Goal: Task Accomplishment & Management: Use online tool/utility

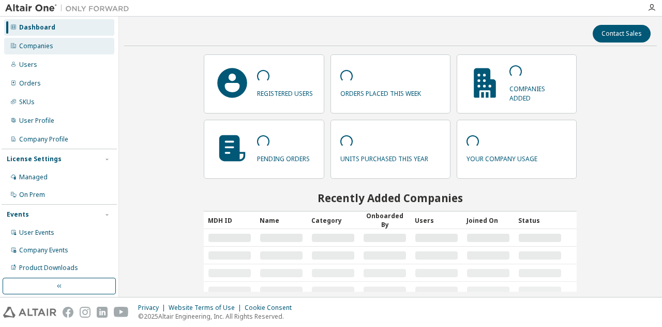
click at [30, 44] on div "Companies" at bounding box center [36, 46] width 34 height 8
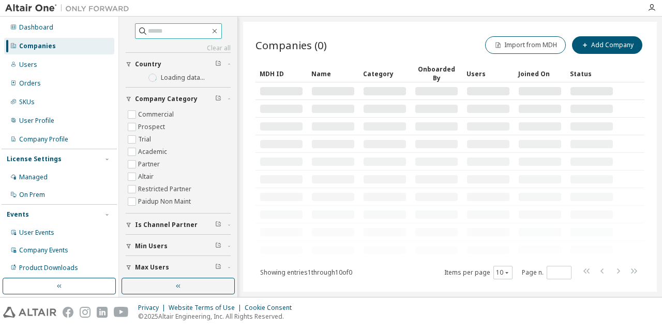
click at [158, 28] on input "text" at bounding box center [179, 31] width 62 height 10
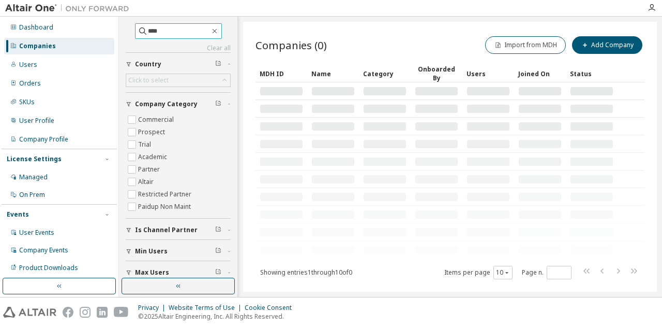
type input "****"
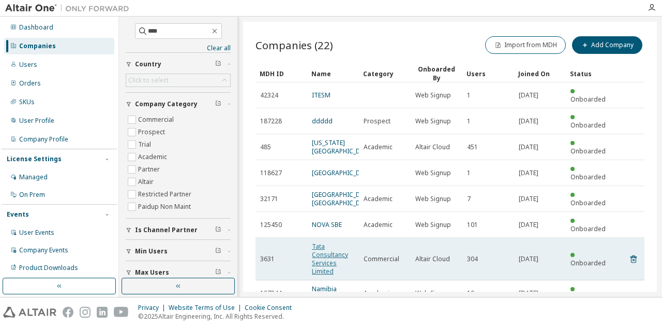
click at [317, 246] on link "Tata Consultancy Services Limited" at bounding box center [330, 259] width 36 height 34
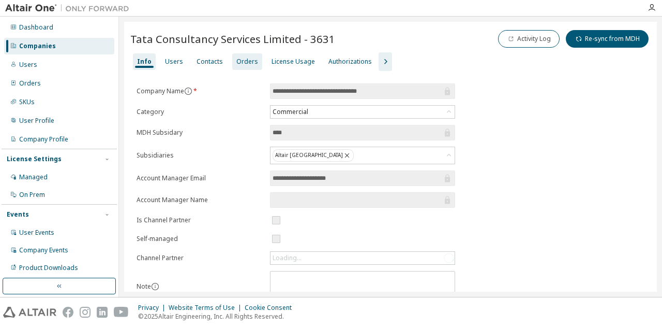
click at [246, 64] on div "Orders" at bounding box center [247, 61] width 22 height 8
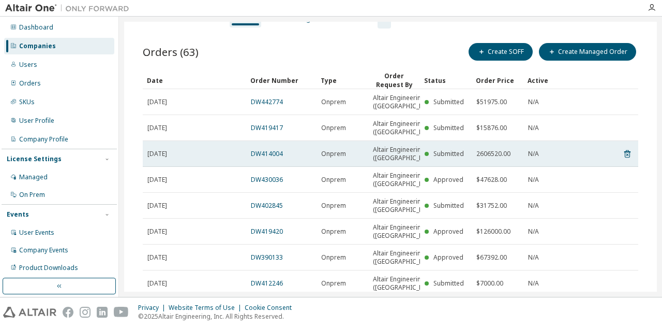
scroll to position [52, 0]
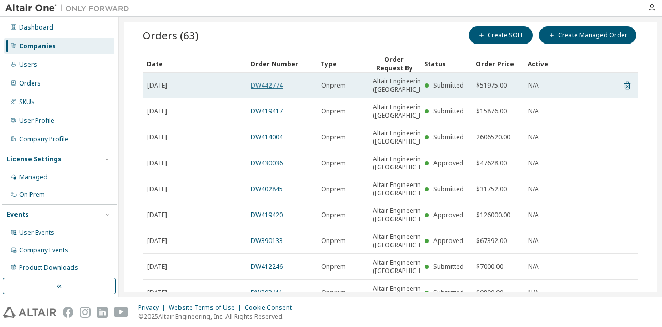
click at [273, 84] on link "DW442774" at bounding box center [267, 85] width 32 height 9
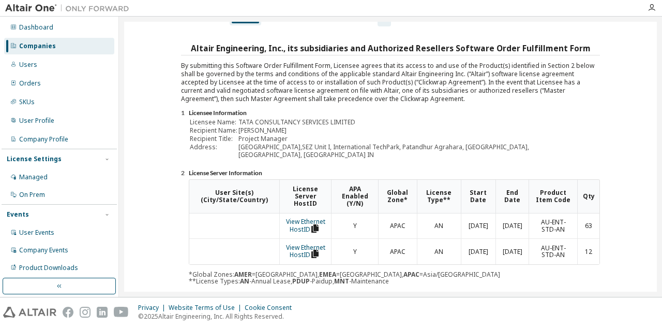
scroll to position [0, 0]
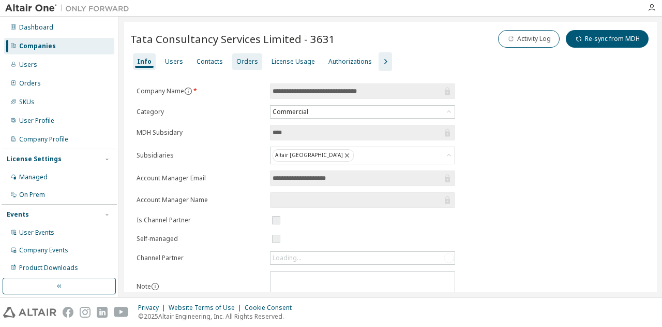
click at [236, 60] on div "Orders" at bounding box center [247, 61] width 22 height 8
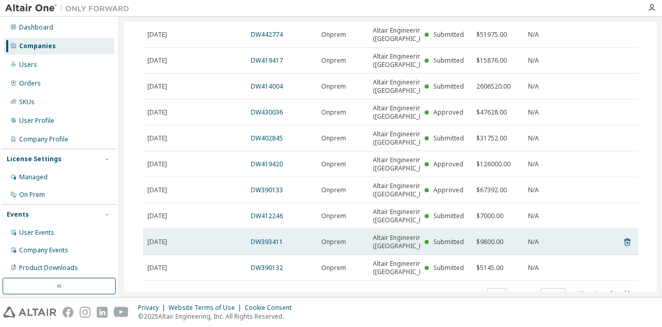
scroll to position [52, 0]
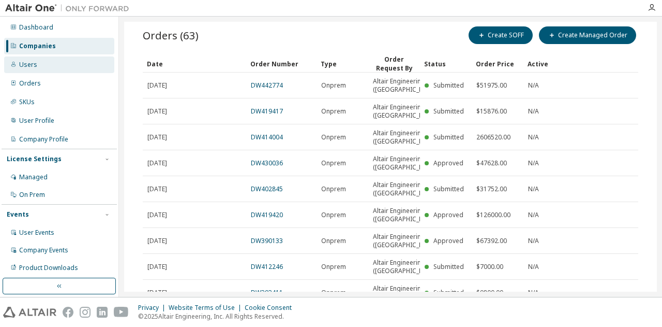
click at [25, 67] on div "Users" at bounding box center [28, 65] width 18 height 8
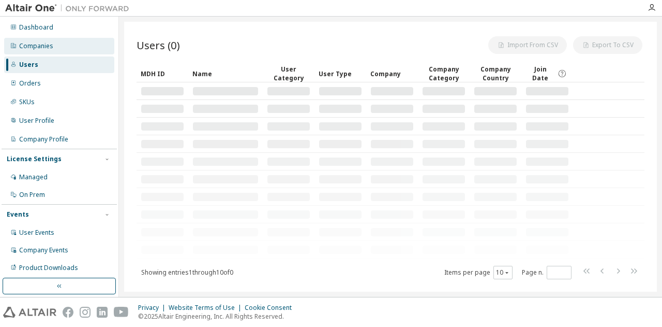
click at [43, 43] on div "Companies" at bounding box center [36, 46] width 34 height 8
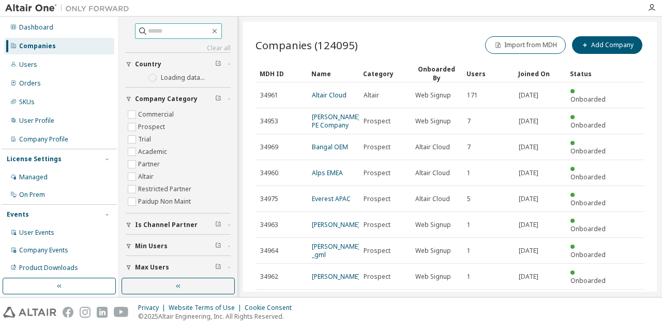
click at [198, 31] on input "text" at bounding box center [179, 31] width 62 height 10
paste input "**********"
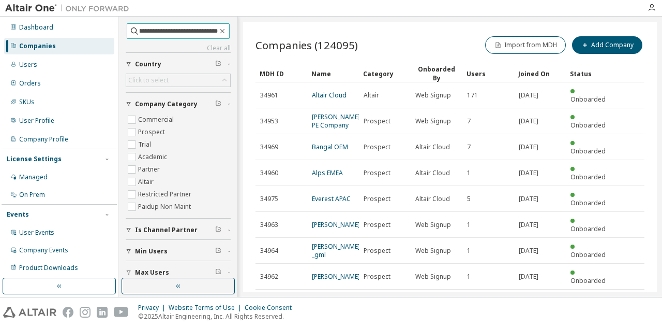
scroll to position [0, 91]
click at [145, 35] on input "**********" at bounding box center [179, 31] width 78 height 10
type input "**********"
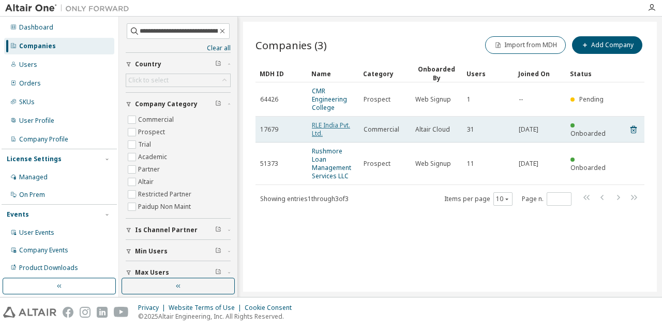
click at [329, 123] on link "RLE India Pvt. Ltd." at bounding box center [331, 129] width 38 height 17
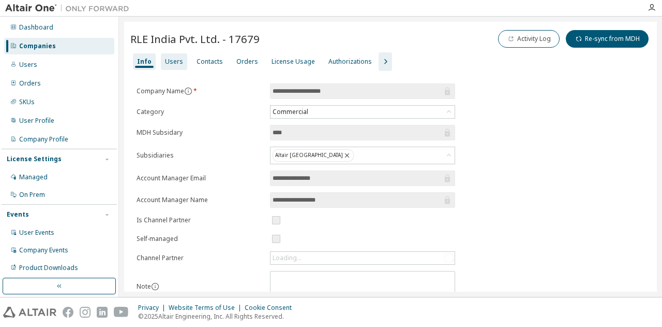
click at [181, 63] on div "Users" at bounding box center [174, 61] width 26 height 17
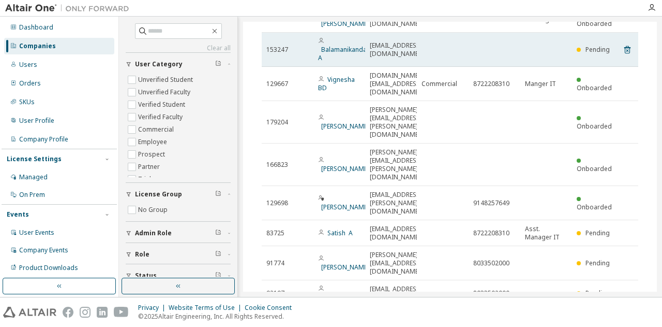
scroll to position [160, 0]
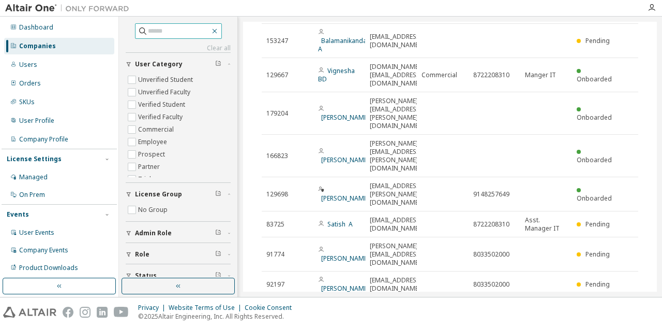
click at [218, 31] on icon "button" at bounding box center [215, 31] width 8 height 8
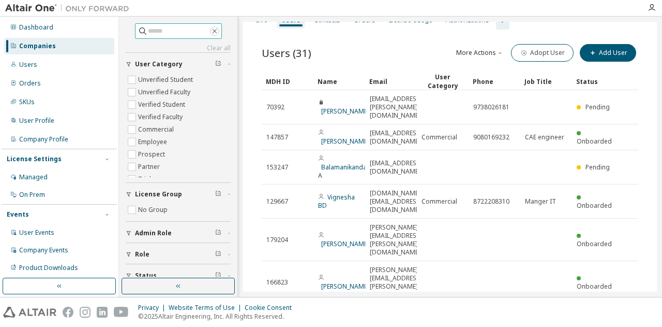
scroll to position [0, 0]
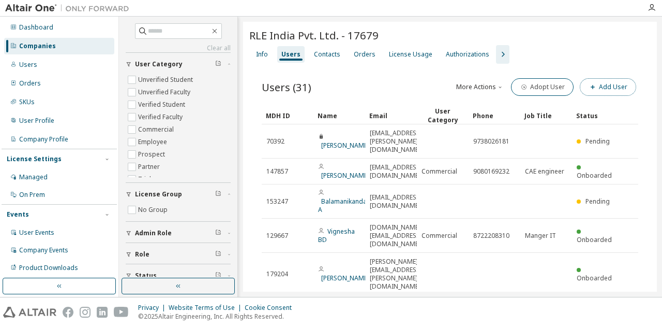
click at [605, 84] on button "Add User" at bounding box center [608, 87] width 56 height 18
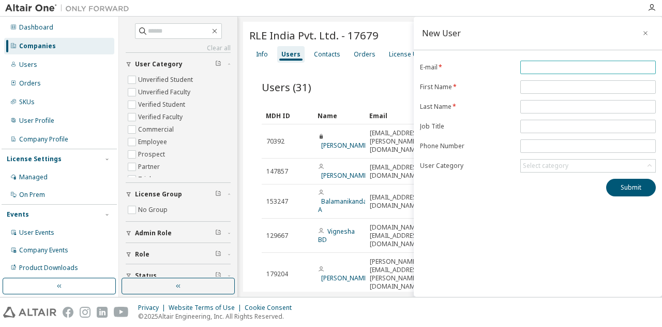
click at [552, 67] on input "email" at bounding box center [588, 67] width 130 height 8
paste input "**********"
type input "**********"
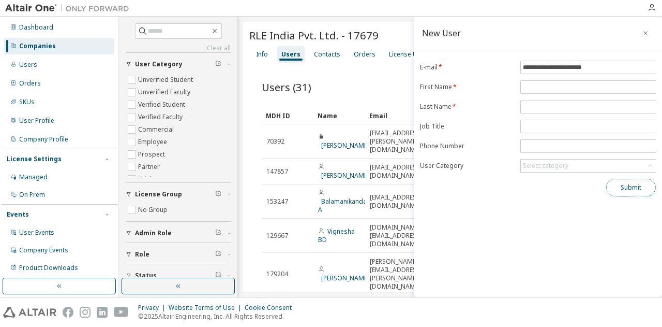
click at [636, 182] on button "Submit" at bounding box center [631, 188] width 50 height 18
click at [645, 32] on icon "button" at bounding box center [646, 33] width 4 height 4
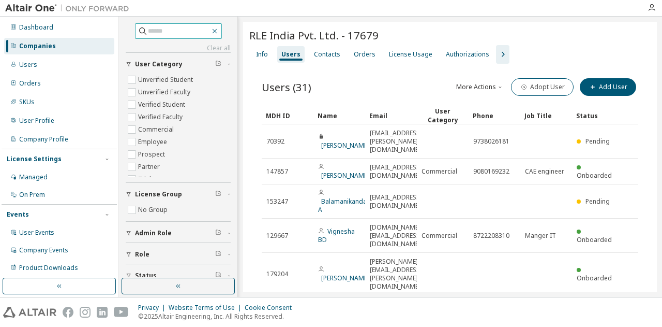
click at [219, 29] on icon "button" at bounding box center [215, 31] width 8 height 8
click at [148, 34] on input "text" at bounding box center [179, 31] width 62 height 10
paste input "**********"
type input "**********"
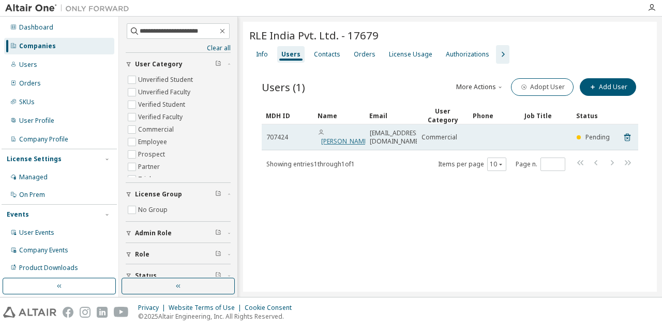
click at [337, 137] on link "Vishwanatha A Devaranavadagi" at bounding box center [345, 141] width 48 height 9
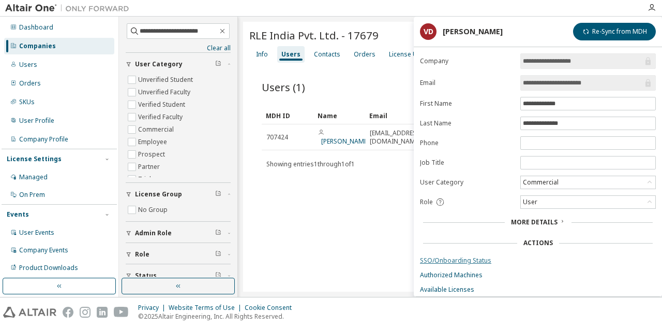
scroll to position [37, 0]
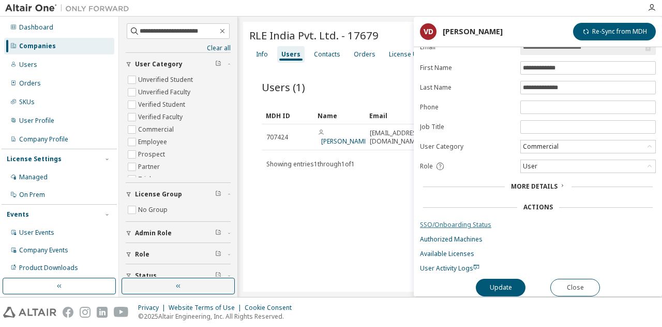
click at [473, 220] on link "SSO/Onboarding Status" at bounding box center [538, 224] width 236 height 8
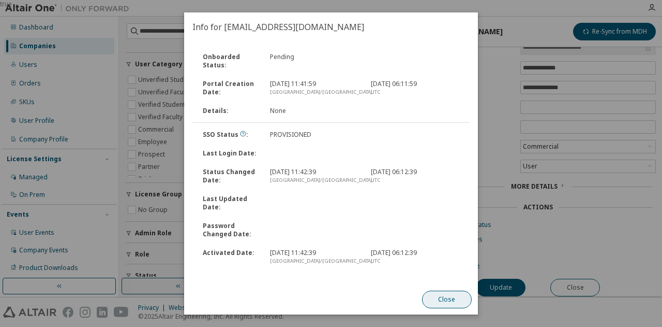
click at [453, 302] on button "Close" at bounding box center [447, 299] width 50 height 18
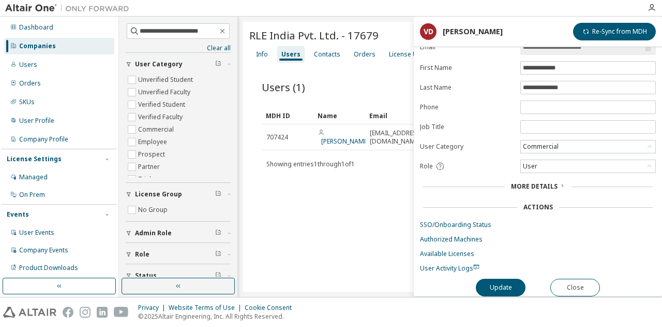
scroll to position [0, 0]
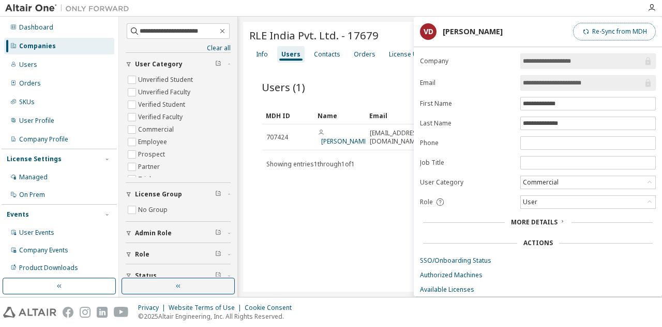
click at [632, 29] on button "Re-Sync from MDH" at bounding box center [614, 32] width 83 height 18
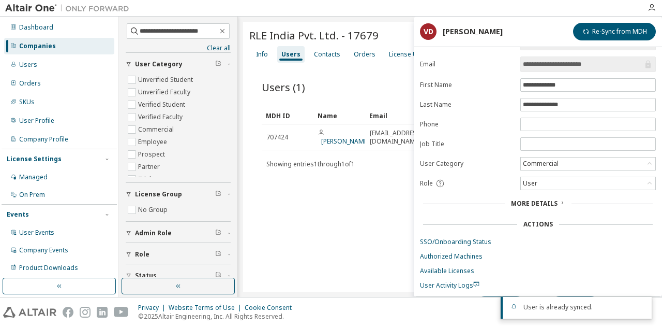
scroll to position [37, 0]
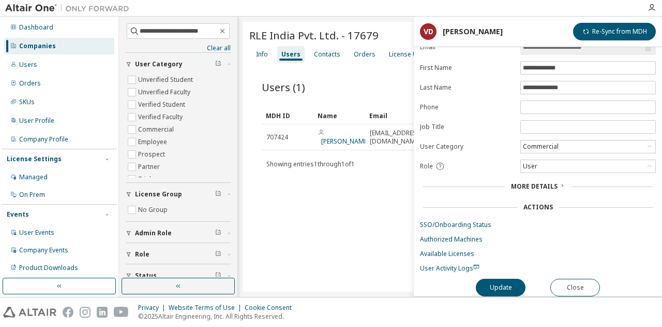
click at [542, 182] on span "More Details" at bounding box center [534, 186] width 47 height 9
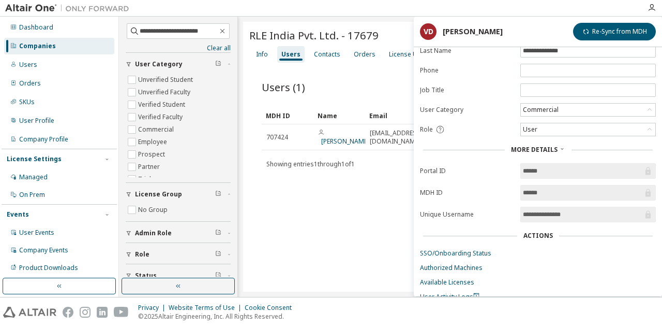
scroll to position [101, 0]
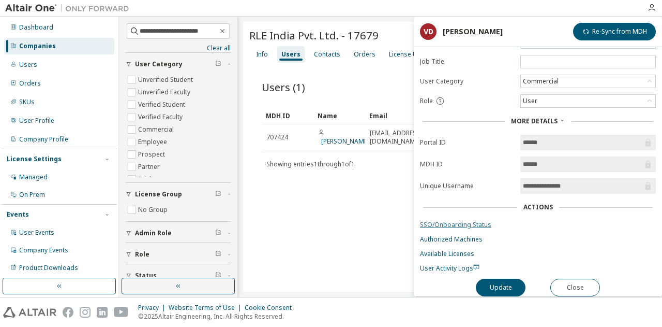
click at [463, 223] on link "SSO/Onboarding Status" at bounding box center [538, 224] width 236 height 8
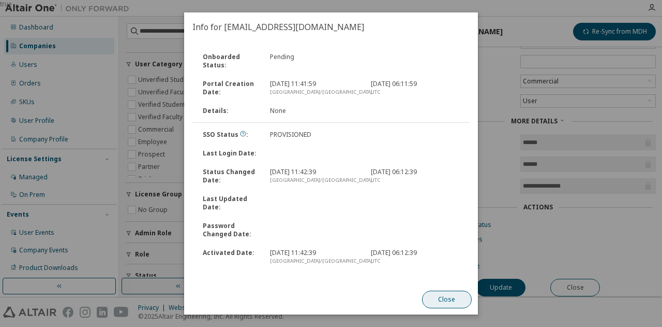
click at [441, 297] on button "Close" at bounding box center [447, 299] width 50 height 18
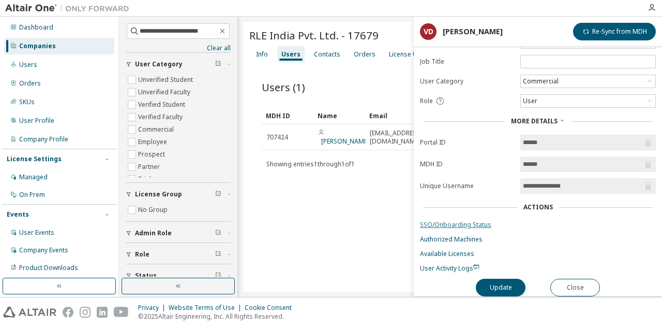
click at [463, 220] on link "SSO/Onboarding Status" at bounding box center [538, 224] width 236 height 8
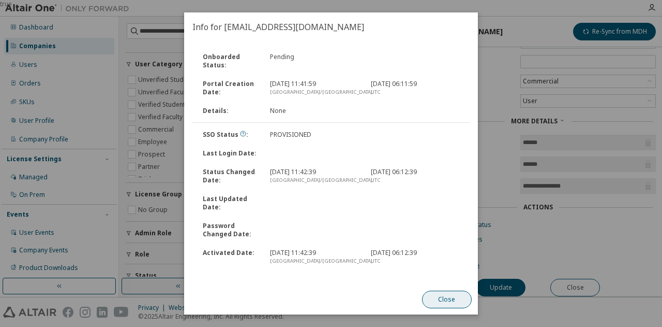
click at [442, 299] on button "Close" at bounding box center [447, 299] width 50 height 18
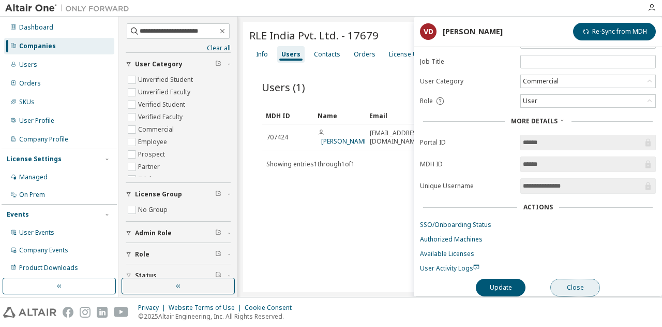
click at [573, 280] on button "Close" at bounding box center [576, 287] width 50 height 18
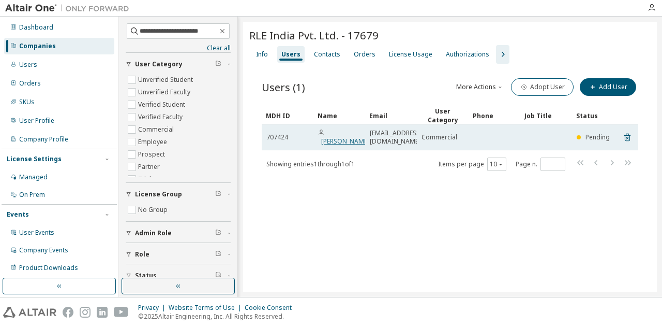
click at [336, 137] on link "Vishwanatha A Devaranavadagi" at bounding box center [345, 141] width 48 height 9
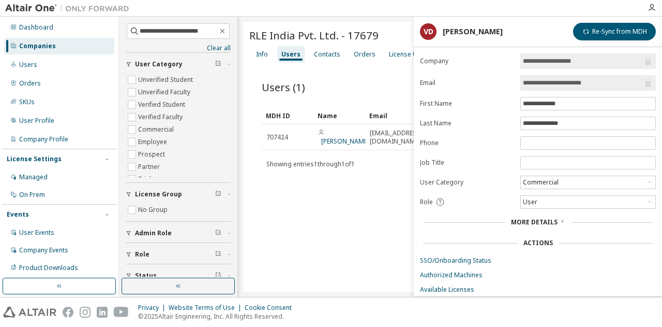
scroll to position [37, 0]
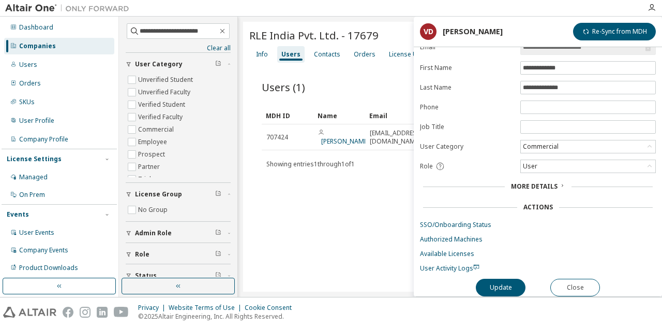
click at [446, 270] on div "**********" at bounding box center [538, 157] width 248 height 278
click at [441, 263] on span "User Activity Logs" at bounding box center [450, 267] width 60 height 9
click at [466, 220] on link "SSO/Onboarding Status" at bounding box center [538, 224] width 236 height 8
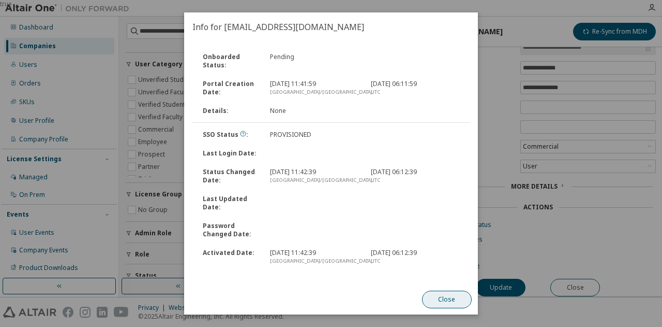
click at [447, 304] on button "Close" at bounding box center [447, 299] width 50 height 18
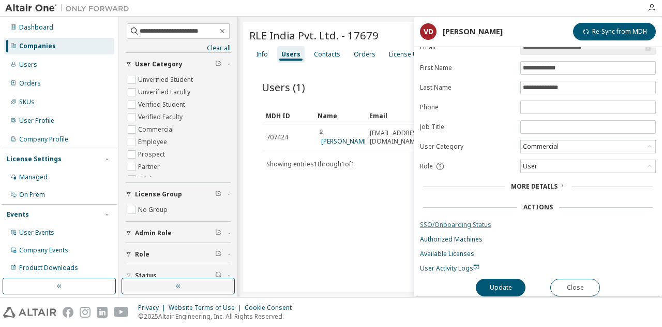
click at [469, 220] on link "SSO/Onboarding Status" at bounding box center [538, 224] width 236 height 8
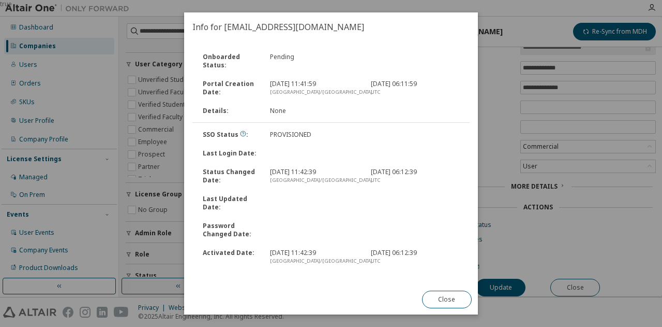
drag, startPoint x: 272, startPoint y: 251, endPoint x: 338, endPoint y: 255, distance: 66.4
click at [338, 255] on div "Oct 7, 2025, 11:42:39 Asia/Calcutta" at bounding box center [314, 256] width 101 height 17
click at [434, 299] on button "Close" at bounding box center [447, 299] width 50 height 18
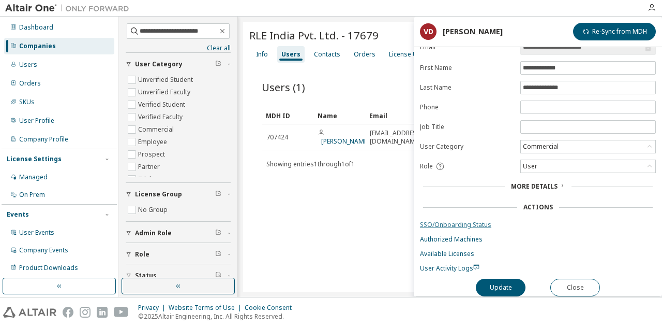
click at [470, 220] on link "SSO/Onboarding Status" at bounding box center [538, 224] width 236 height 8
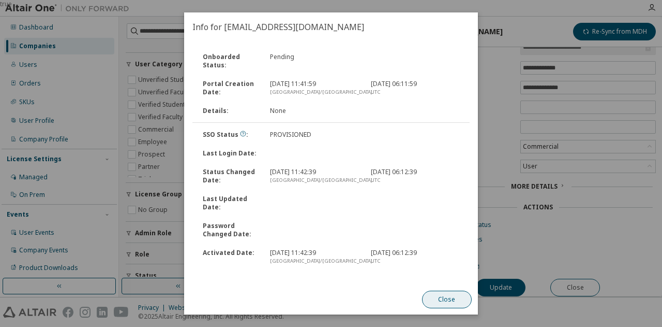
click at [451, 301] on button "Close" at bounding box center [447, 299] width 50 height 18
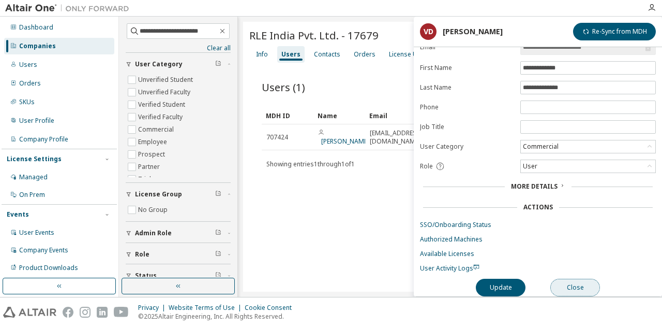
click at [588, 278] on button "Close" at bounding box center [576, 287] width 50 height 18
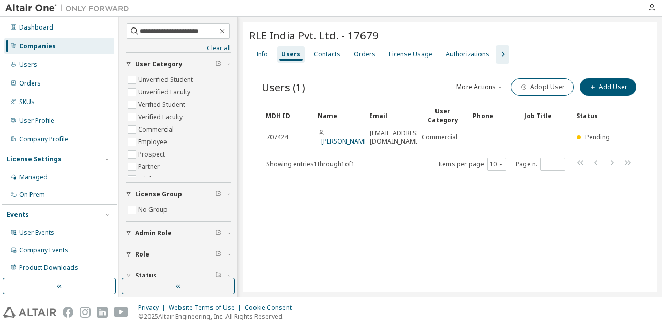
click at [381, 251] on div "RLE India Pvt. Ltd. - 17679 Clear Load Save Save As Field Operator Value Select…" at bounding box center [450, 157] width 414 height 270
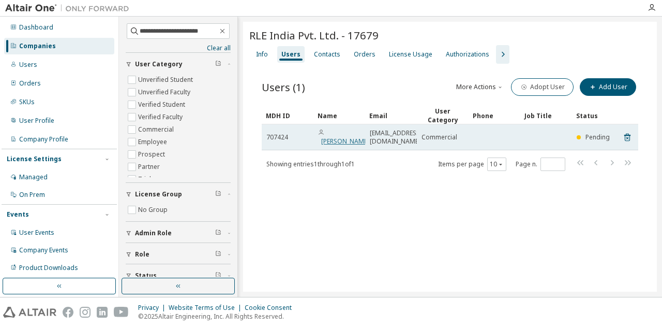
click at [356, 137] on link "Vishwanatha A Devaranavadagi" at bounding box center [345, 141] width 48 height 9
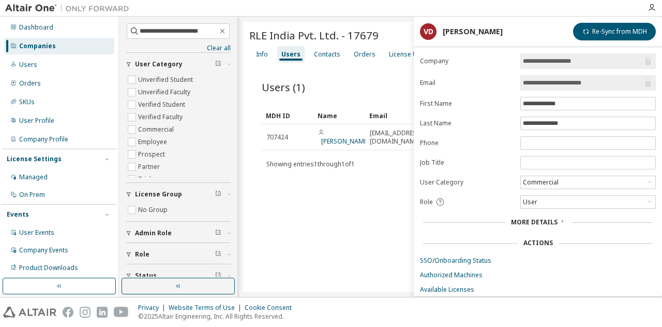
scroll to position [37, 0]
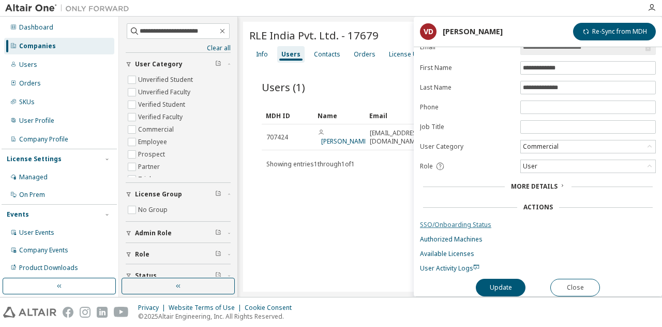
click at [475, 221] on link "SSO/Onboarding Status" at bounding box center [538, 224] width 236 height 8
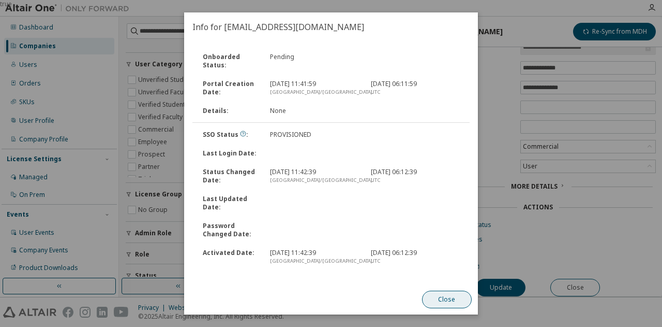
click at [438, 300] on button "Close" at bounding box center [447, 299] width 50 height 18
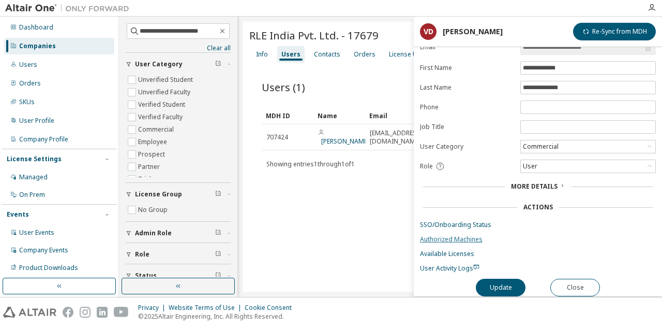
click at [475, 235] on link "Authorized Machines" at bounding box center [538, 239] width 236 height 8
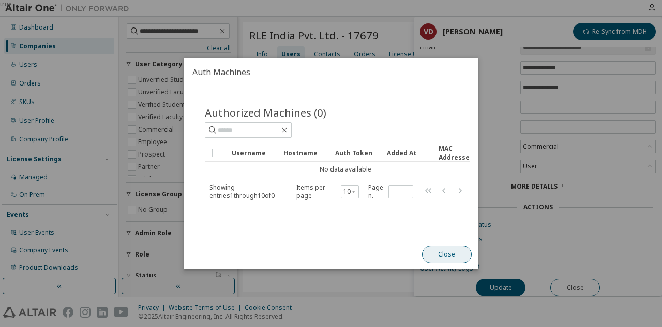
click at [452, 262] on button "Close" at bounding box center [447, 254] width 50 height 18
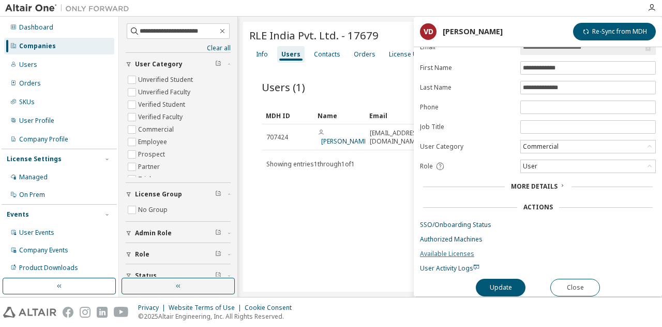
click at [465, 249] on link "Available Licenses" at bounding box center [538, 253] width 236 height 8
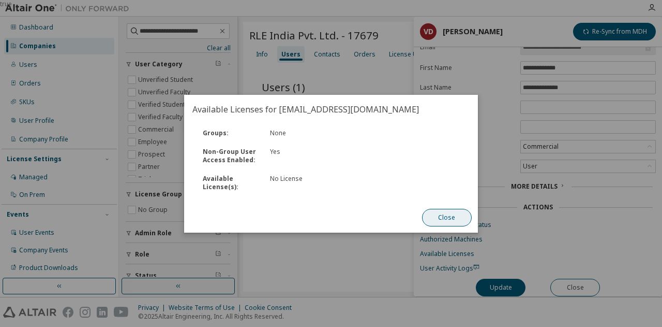
click at [443, 221] on button "Close" at bounding box center [447, 218] width 50 height 18
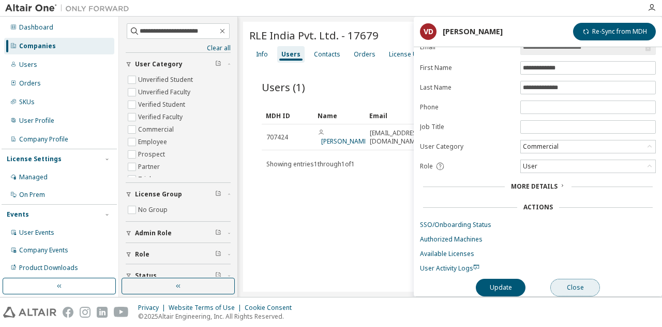
click at [584, 283] on button "Close" at bounding box center [576, 287] width 50 height 18
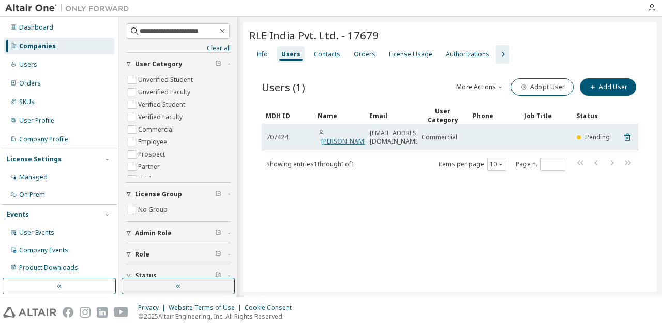
click at [341, 137] on link "Vishwanatha A Devaranavadagi" at bounding box center [345, 141] width 48 height 9
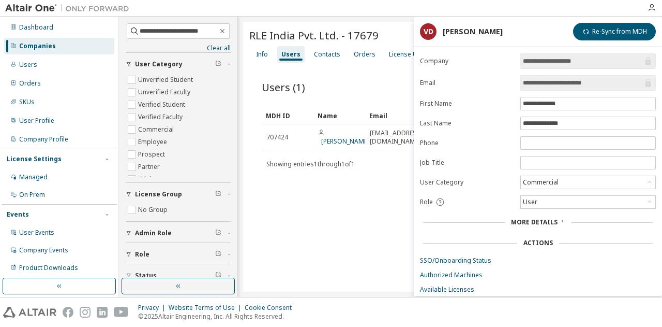
scroll to position [37, 0]
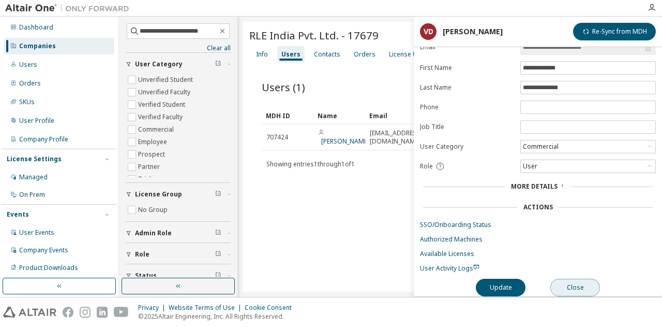
click at [576, 280] on button "Close" at bounding box center [576, 287] width 50 height 18
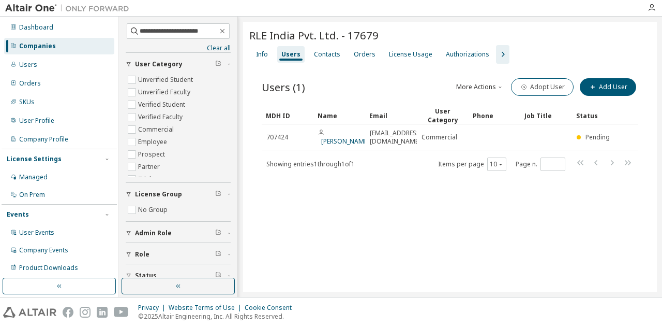
click at [420, 198] on div "Users (1) More Actions Import From CSV Export To CSV Adopt User Add User Clear …" at bounding box center [450, 131] width 402 height 135
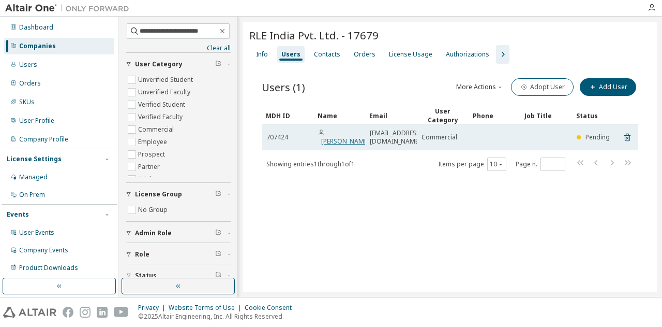
click at [347, 137] on link "Vishwanatha A Devaranavadagi" at bounding box center [345, 141] width 48 height 9
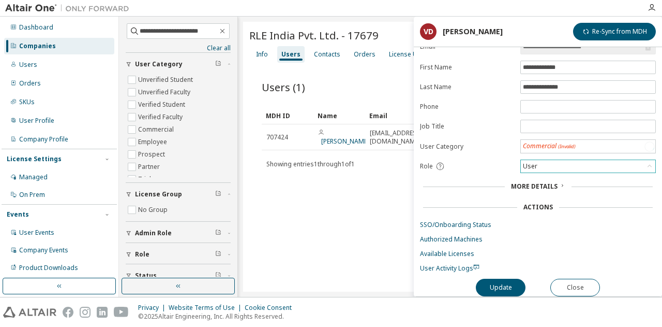
scroll to position [37, 0]
click at [438, 220] on link "SSO/Onboarding Status" at bounding box center [538, 224] width 236 height 8
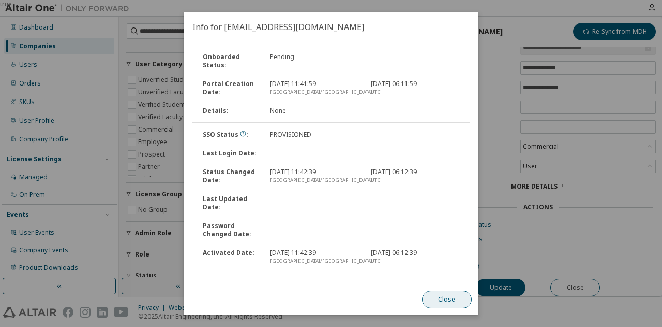
click at [447, 298] on button "Close" at bounding box center [447, 299] width 50 height 18
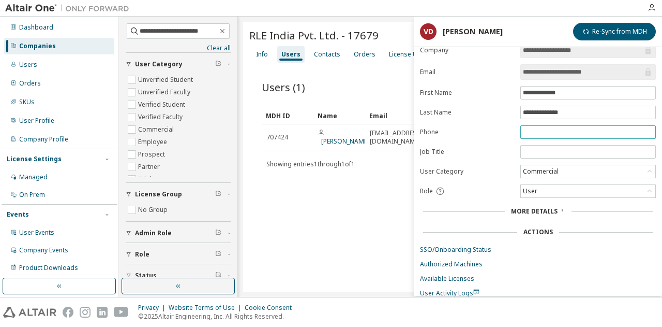
scroll to position [0, 0]
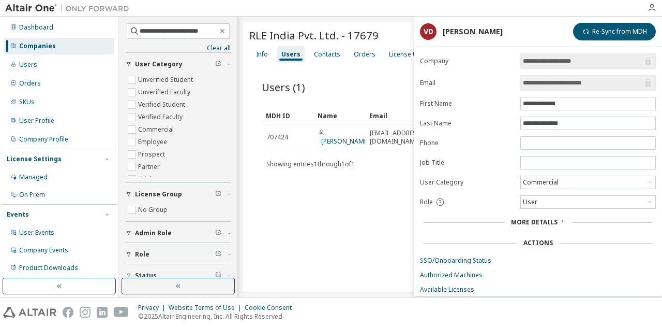
drag, startPoint x: 597, startPoint y: 82, endPoint x: 513, endPoint y: 81, distance: 84.4
click at [513, 81] on form "**********" at bounding box center [538, 180] width 236 height 255
click at [354, 205] on div "RLE India Pvt. Ltd. - 17679 Clear Load Save Save As Field Operator Value Select…" at bounding box center [450, 157] width 414 height 270
click at [359, 278] on div "RLE India Pvt. Ltd. - 17679 Clear Load Save Save As Field Operator Value Select…" at bounding box center [450, 157] width 414 height 270
click at [390, 32] on div "RLE India Pvt. Ltd. - 17679" at bounding box center [450, 35] width 402 height 14
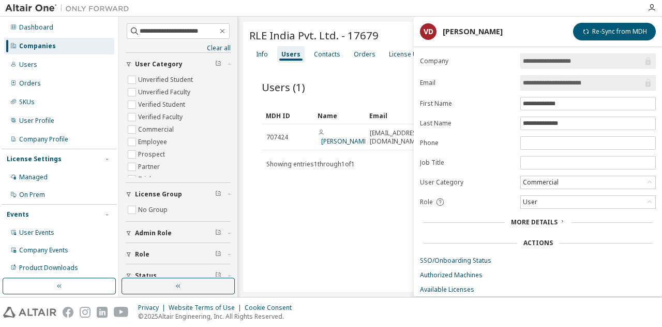
click at [387, 195] on div "Users (1) More Actions Import From CSV Export To CSV Adopt User Add User Clear …" at bounding box center [450, 131] width 402 height 135
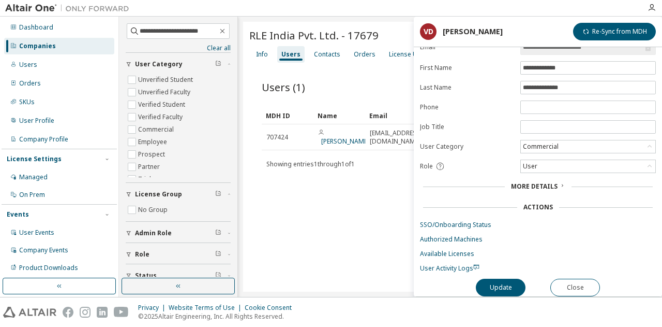
scroll to position [37, 0]
click at [585, 278] on button "Close" at bounding box center [576, 287] width 50 height 18
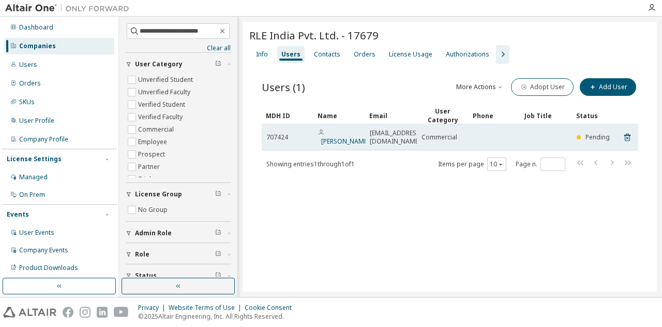
click at [414, 138] on span "Vishwanatha.D@rle.co.in" at bounding box center [396, 137] width 52 height 17
click at [410, 140] on span "Vishwanatha.D@rle.co.in" at bounding box center [396, 137] width 52 height 17
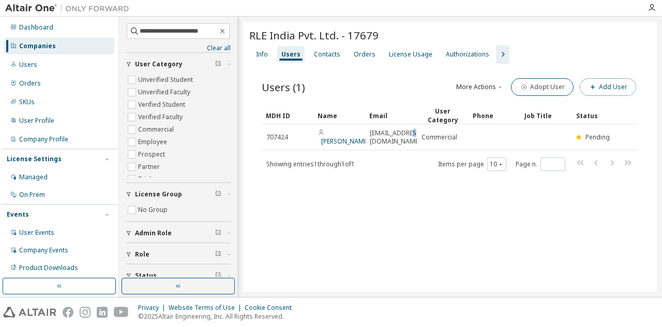
click at [612, 87] on button "Add User" at bounding box center [608, 87] width 56 height 18
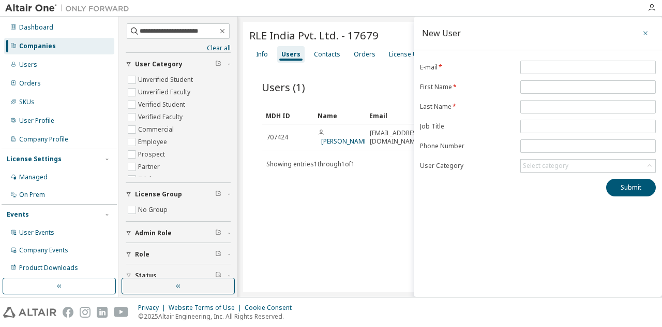
click at [646, 35] on icon "button" at bounding box center [645, 33] width 7 height 8
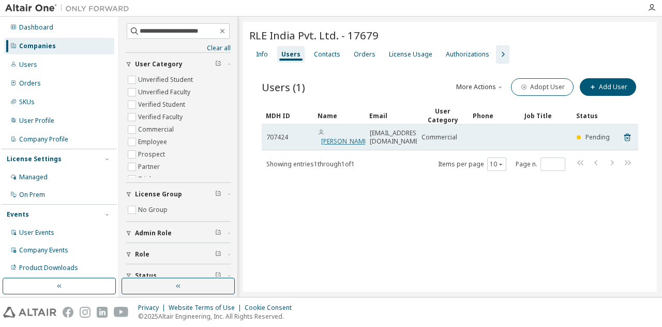
click at [349, 137] on link "Vishwanatha A Devaranavadagi" at bounding box center [345, 141] width 48 height 9
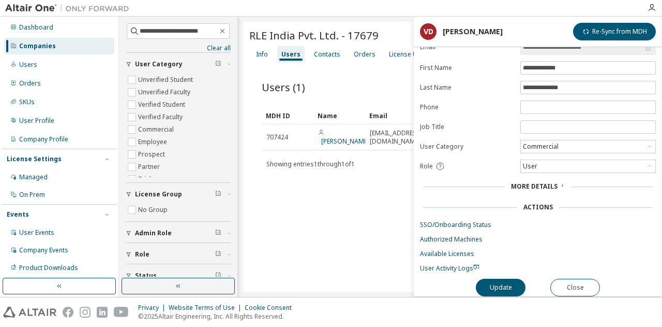
scroll to position [37, 0]
click at [449, 222] on link "SSO/Onboarding Status" at bounding box center [538, 224] width 236 height 8
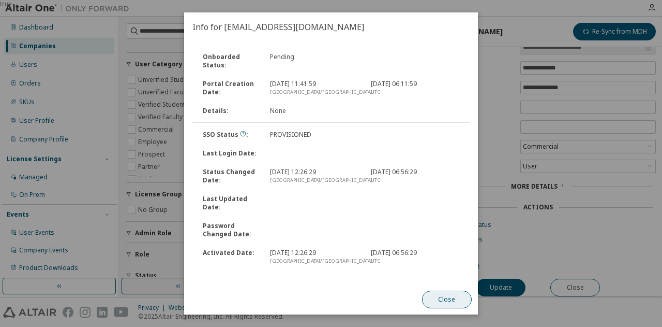
click at [454, 300] on button "Close" at bounding box center [447, 299] width 50 height 18
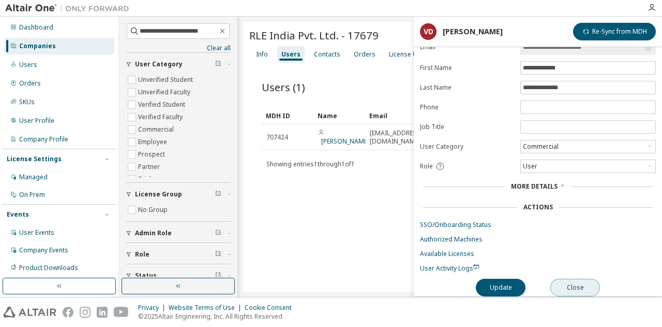
click at [569, 290] on button "Close" at bounding box center [576, 287] width 50 height 18
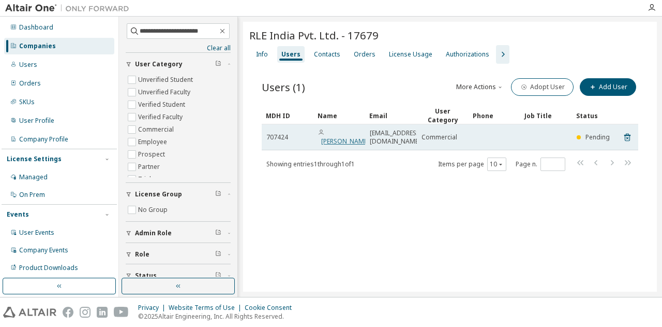
click at [350, 137] on link "Vishwanatha A Devaranavadagi" at bounding box center [345, 141] width 48 height 9
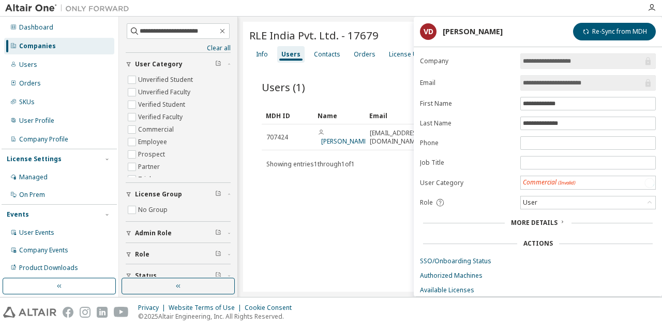
scroll to position [37, 0]
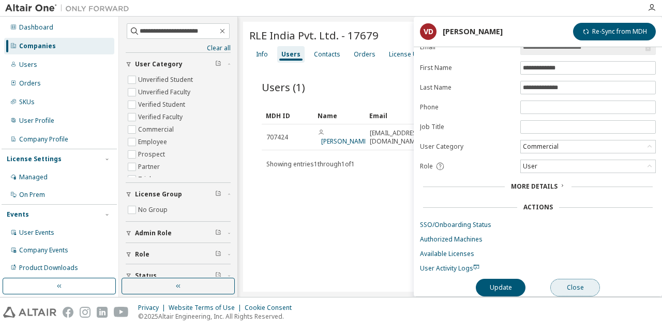
click at [585, 284] on button "Close" at bounding box center [576, 287] width 50 height 18
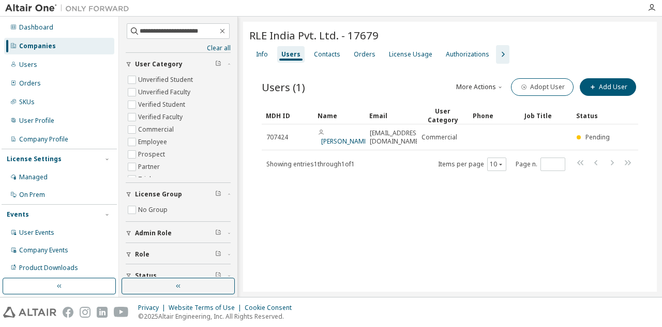
click at [308, 225] on div "RLE India Pvt. Ltd. - 17679 Clear Load Save Save As Field Operator Value Select…" at bounding box center [450, 157] width 414 height 270
